Goal: Browse casually

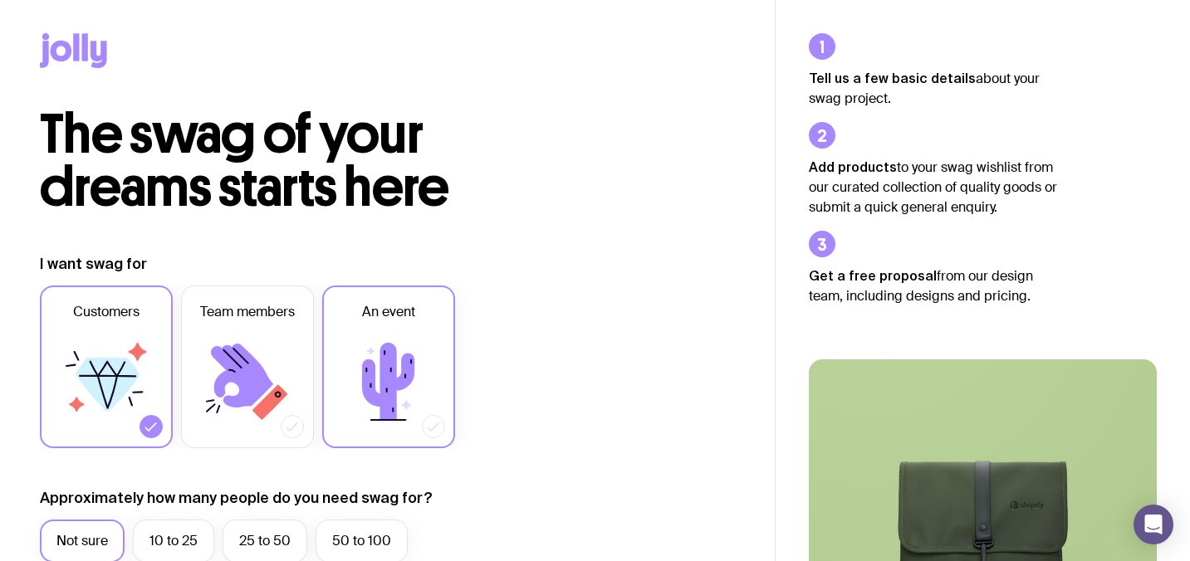
click at [420, 340] on icon at bounding box center [389, 382] width 100 height 100
click at [0, 0] on input "An event" at bounding box center [0, 0] width 0 height 0
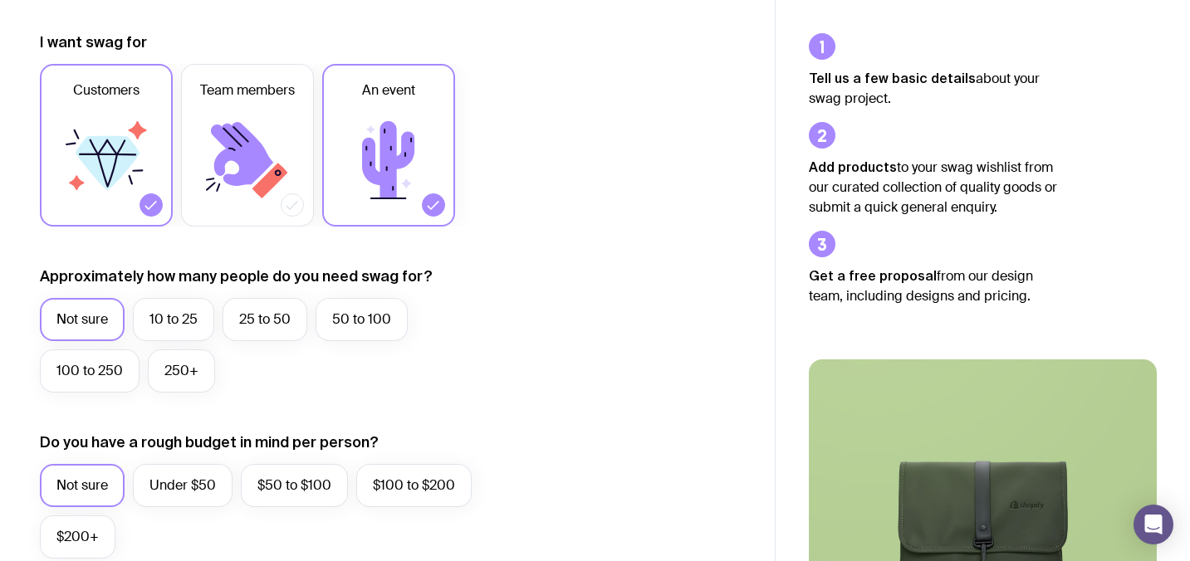
scroll to position [259, 0]
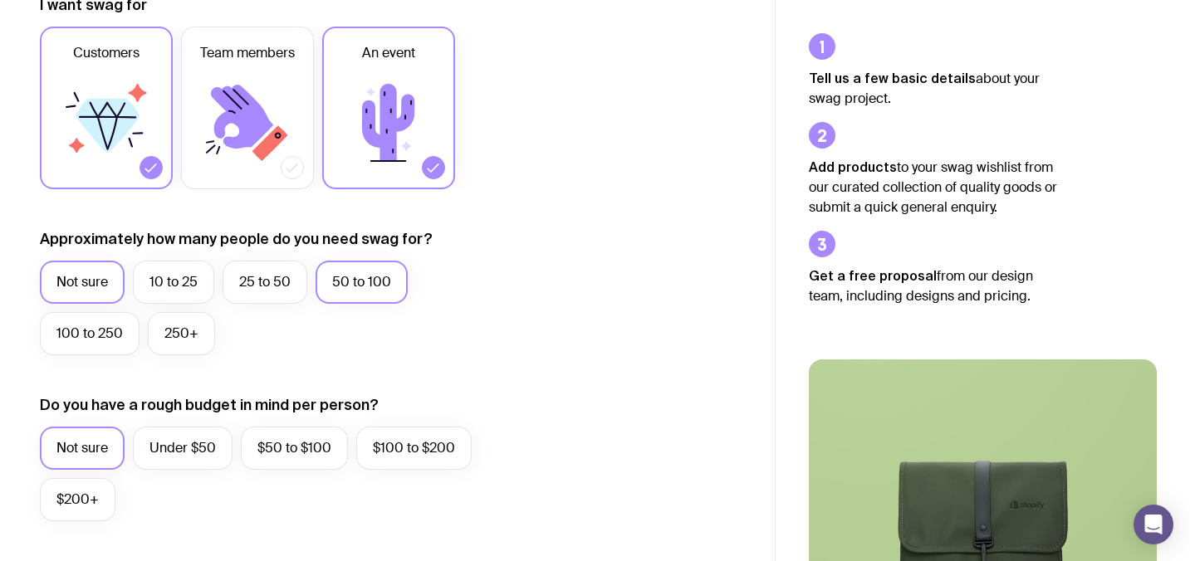
click at [337, 288] on label "50 to 100" at bounding box center [362, 282] width 92 height 43
click at [0, 0] on input "50 to 100" at bounding box center [0, 0] width 0 height 0
click at [198, 440] on label "Under $50" at bounding box center [183, 448] width 100 height 43
click at [0, 0] on input "Under $50" at bounding box center [0, 0] width 0 height 0
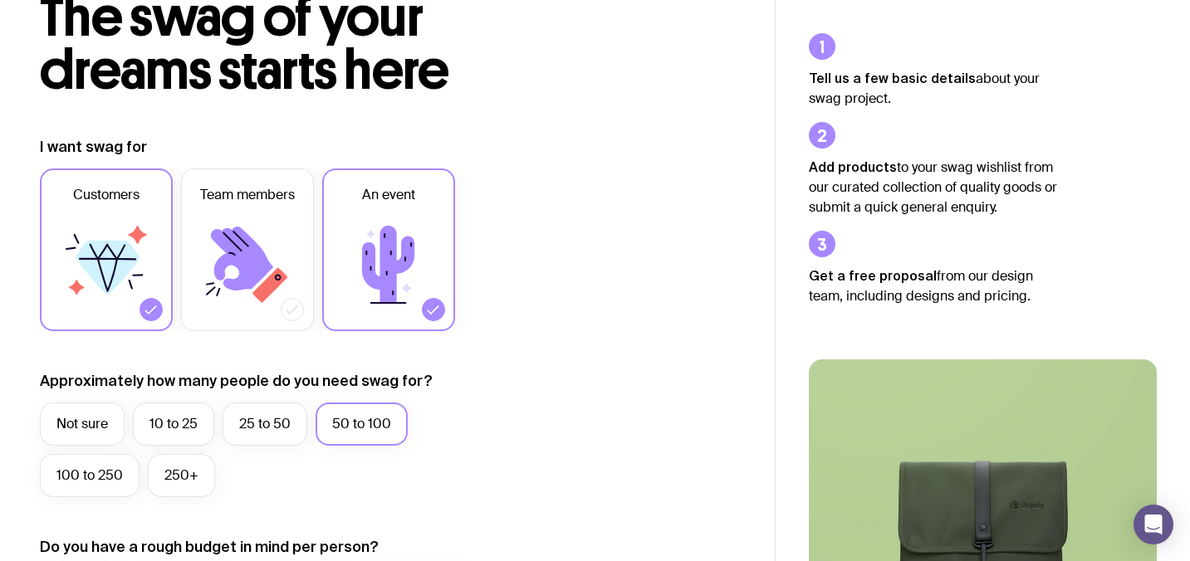
scroll to position [0, 0]
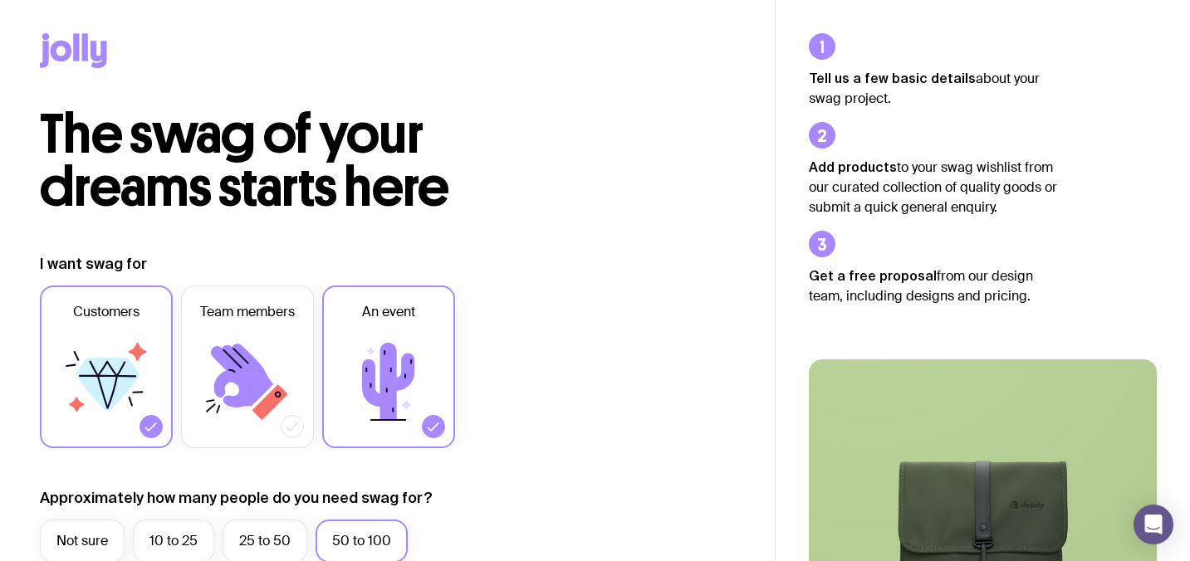
click at [90, 50] on icon at bounding box center [73, 50] width 67 height 35
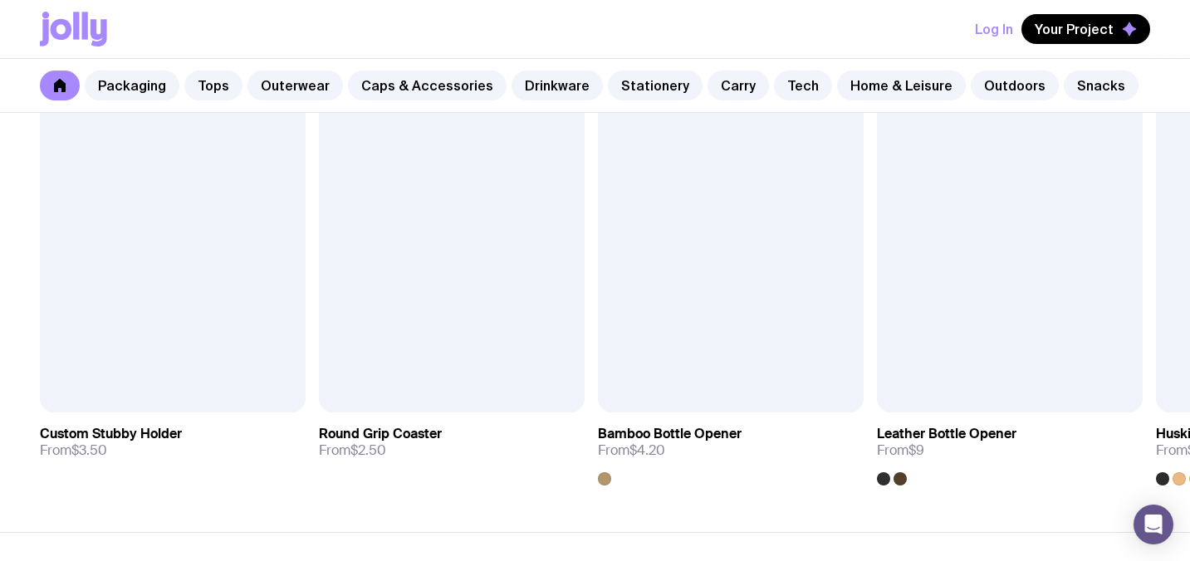
scroll to position [4681, 0]
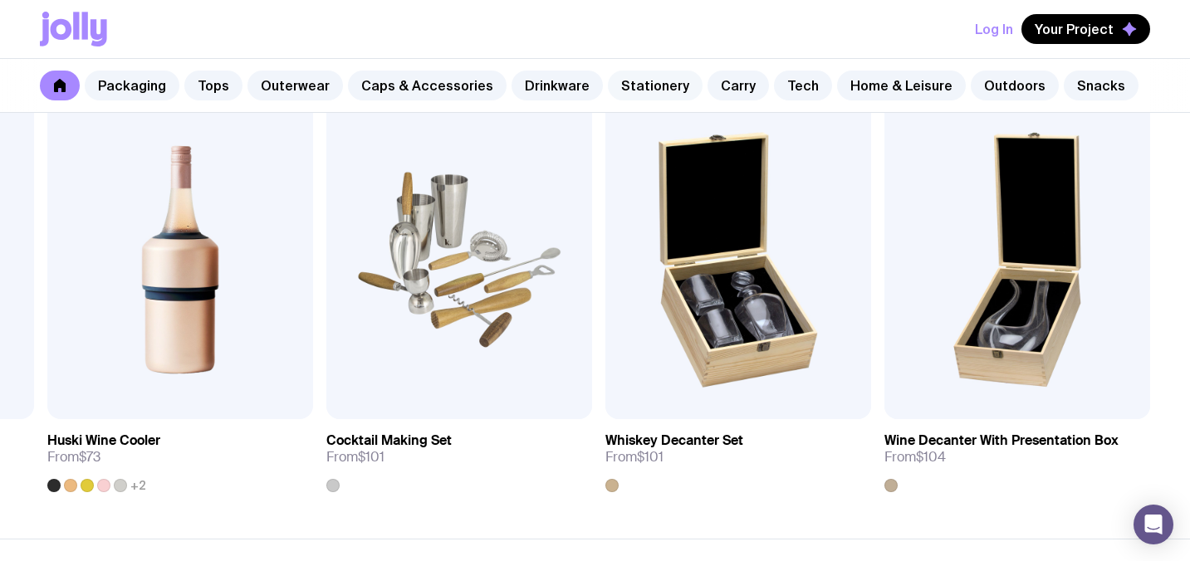
click at [630, 81] on link "Stationery" at bounding box center [655, 86] width 95 height 30
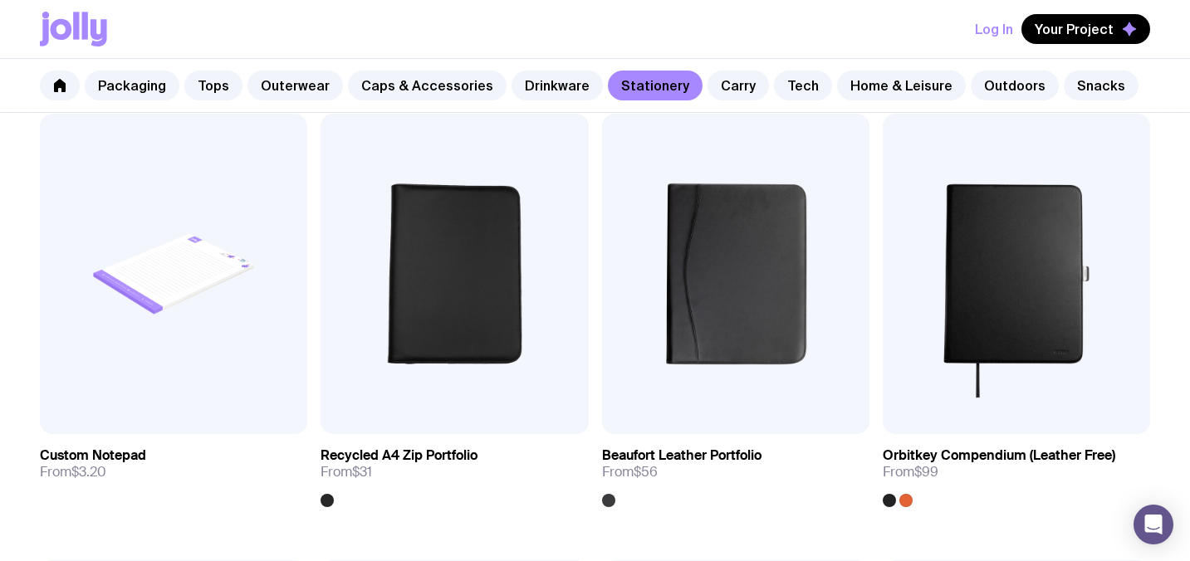
scroll to position [2674, 0]
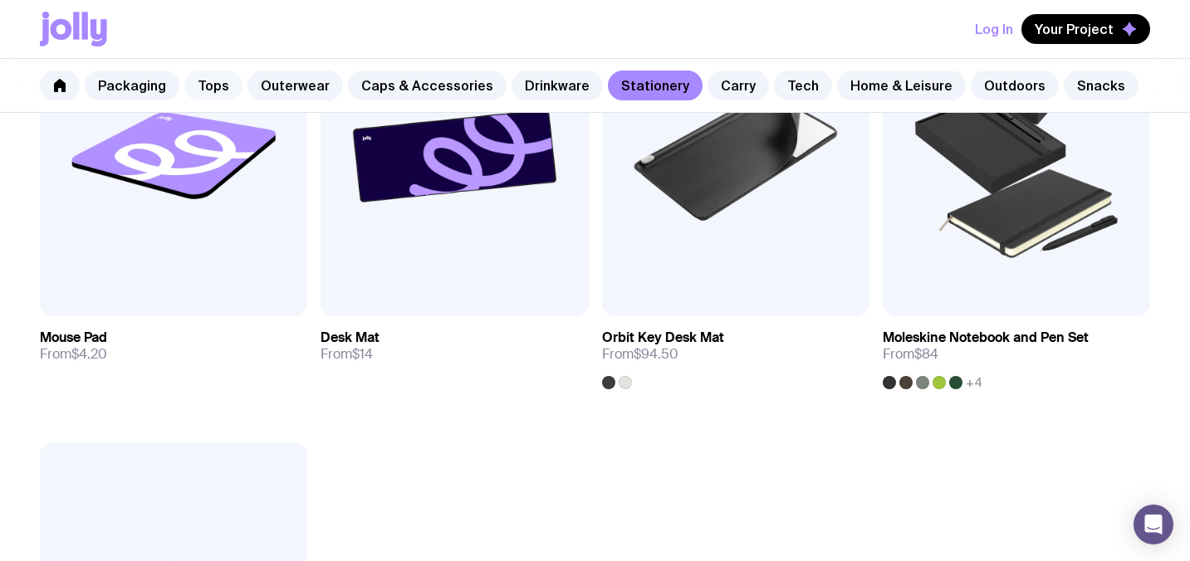
click at [217, 86] on link "Tops" at bounding box center [213, 86] width 58 height 30
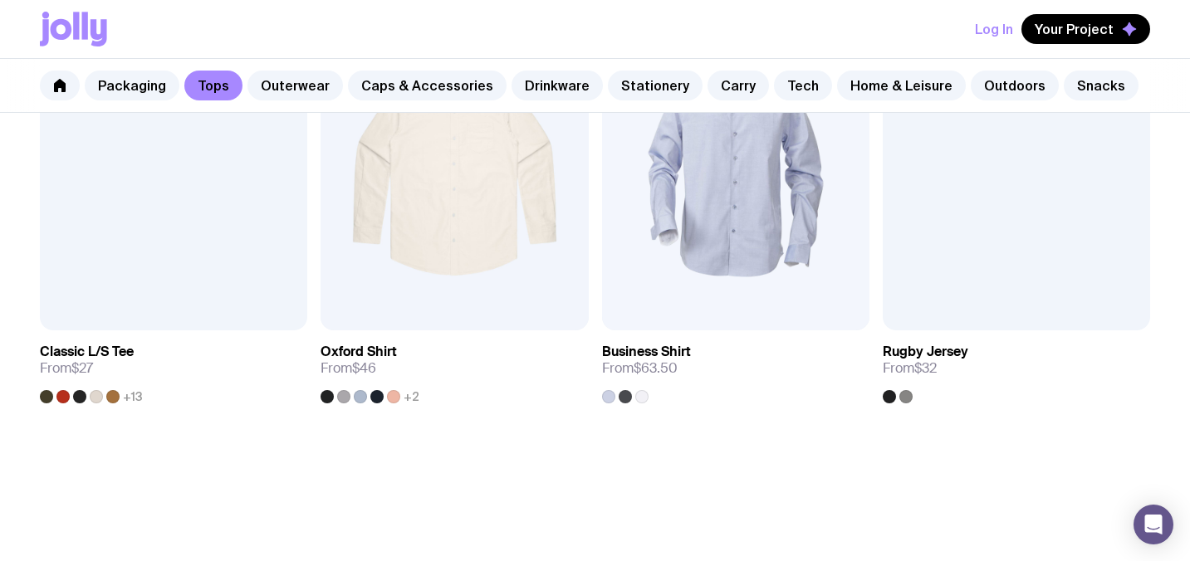
scroll to position [1890, 0]
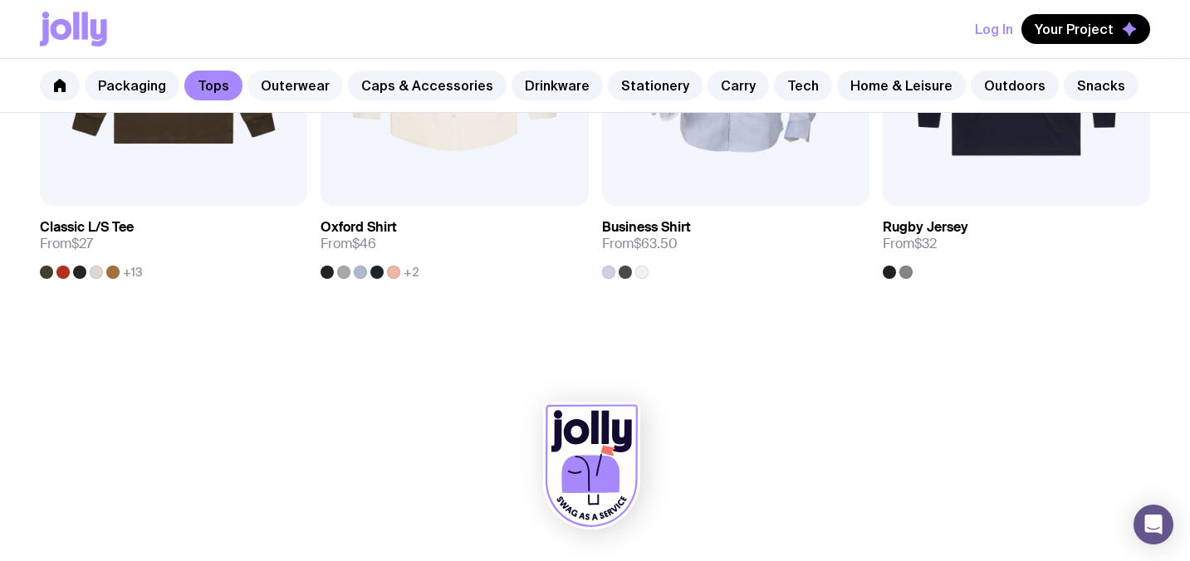
click at [272, 82] on link "Outerwear" at bounding box center [296, 86] width 96 height 30
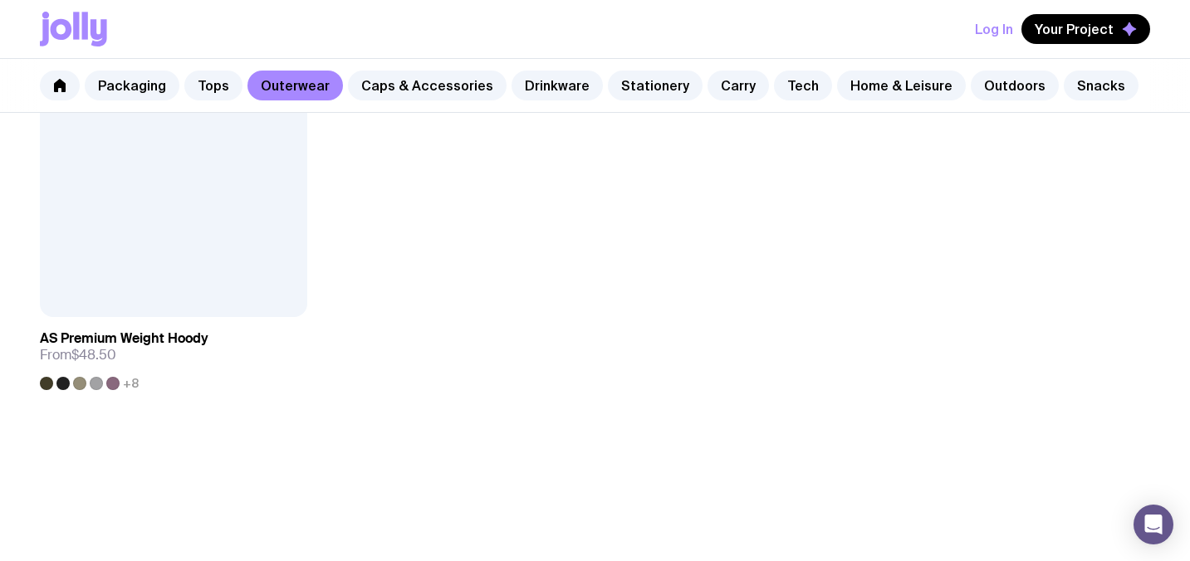
scroll to position [2684, 0]
